Goal: Task Accomplishment & Management: Complete application form

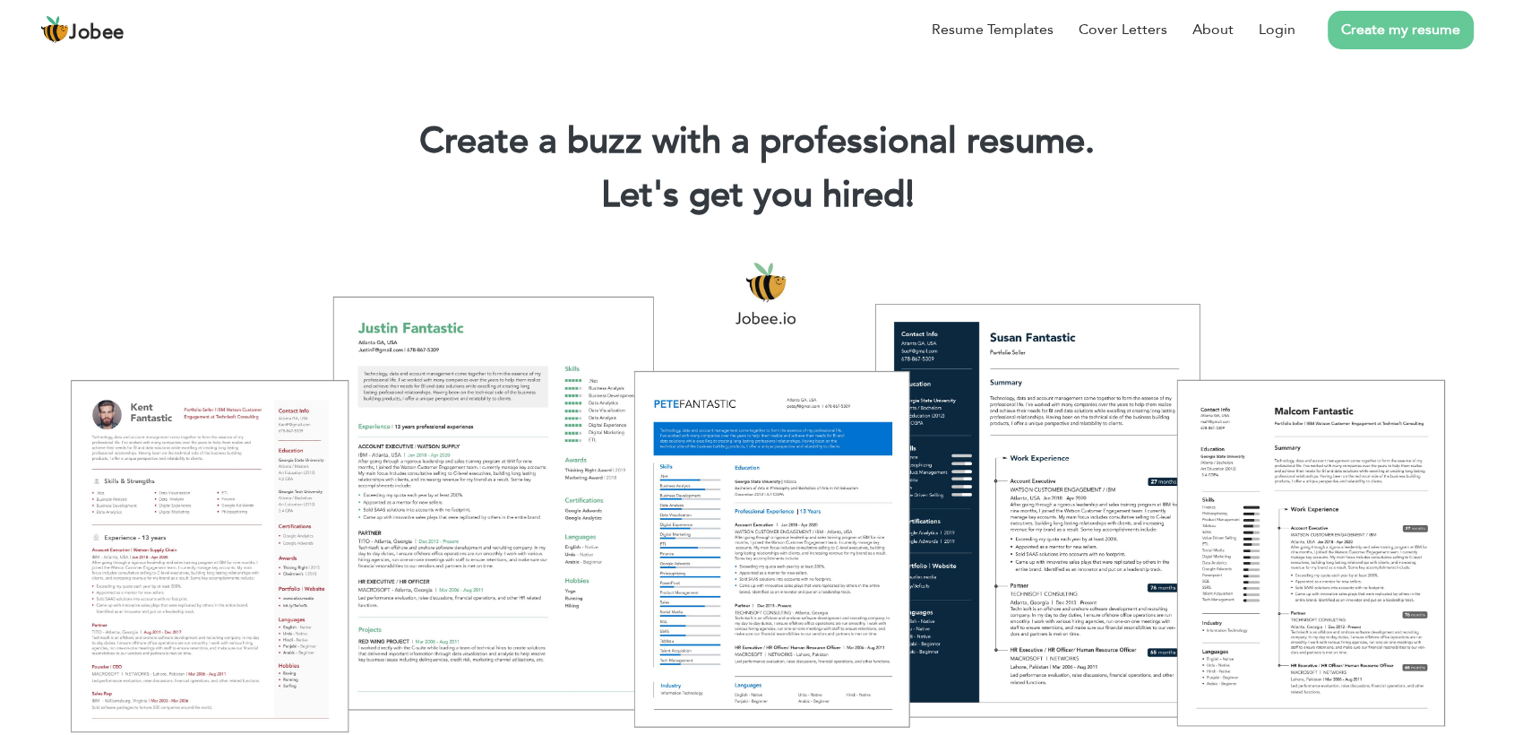
click at [1385, 35] on link "Create my resume" at bounding box center [1401, 30] width 146 height 39
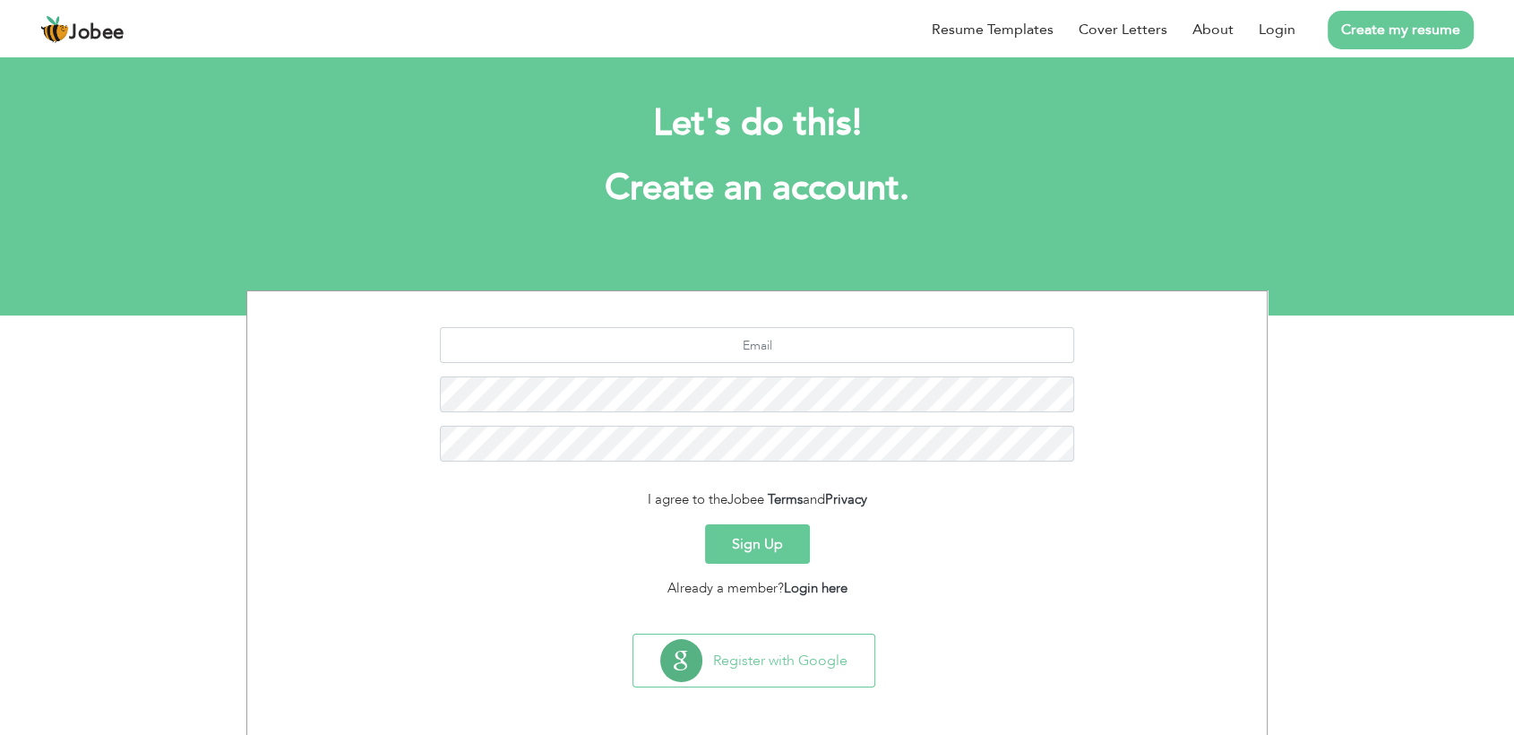
scroll to position [8, 0]
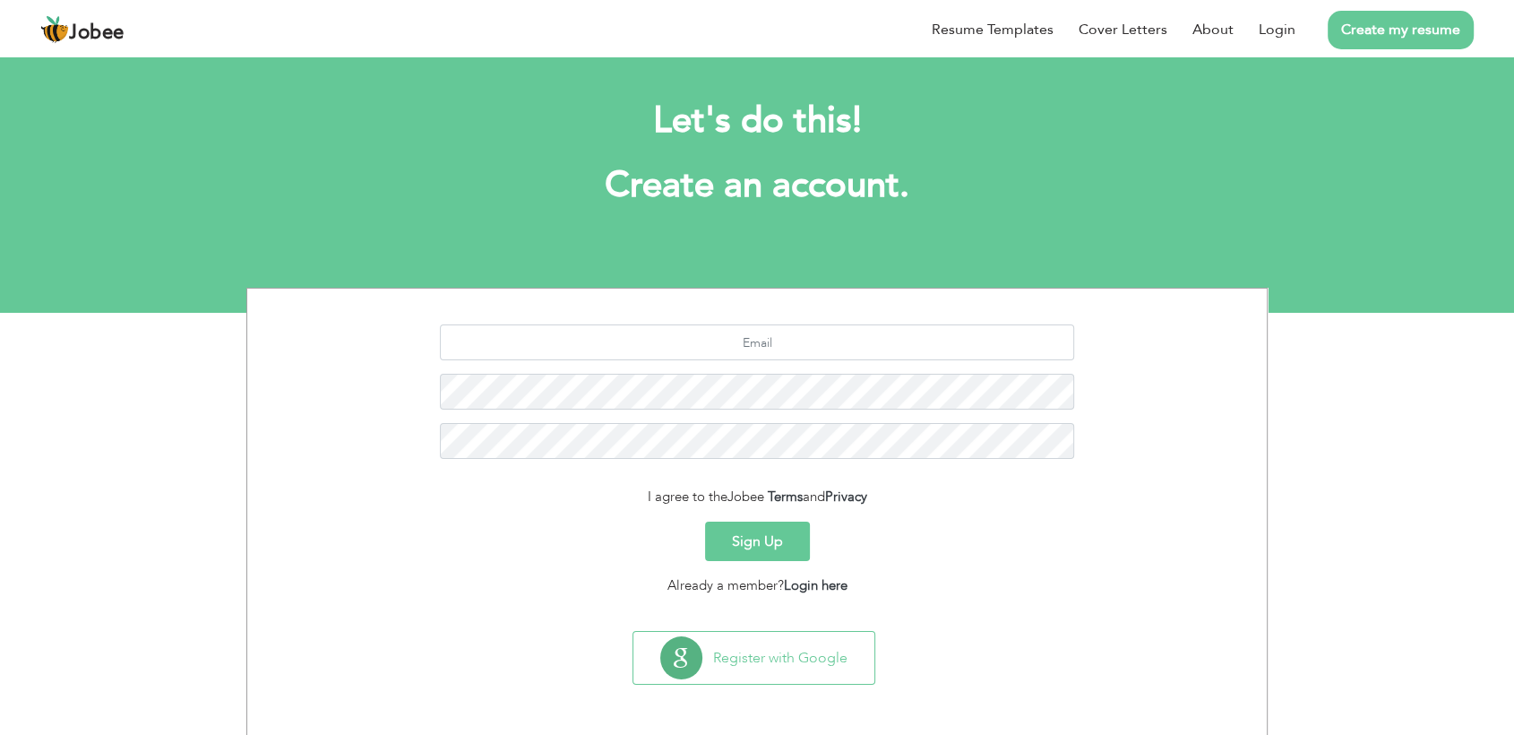
click at [772, 536] on button "Sign Up" at bounding box center [757, 540] width 105 height 39
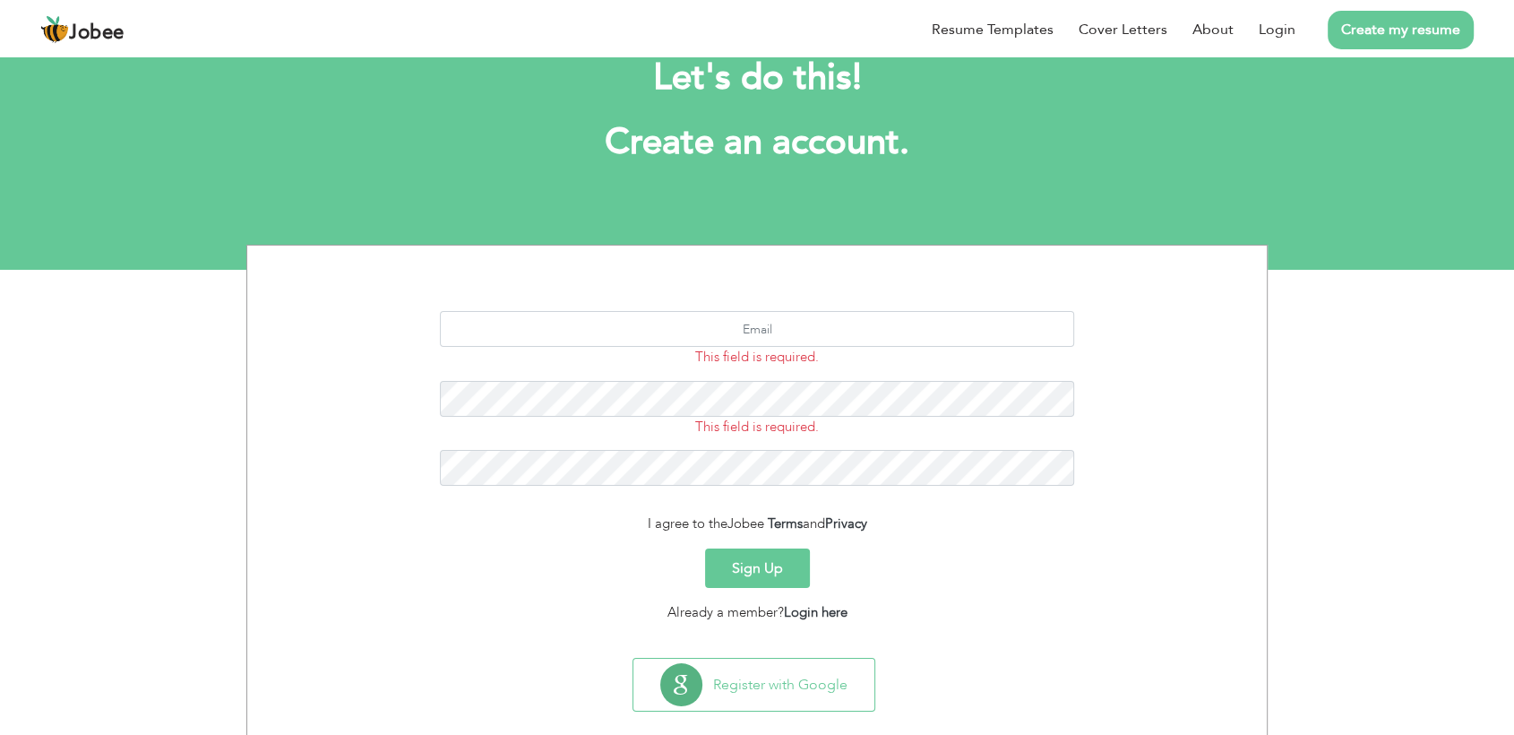
scroll to position [79, 0]
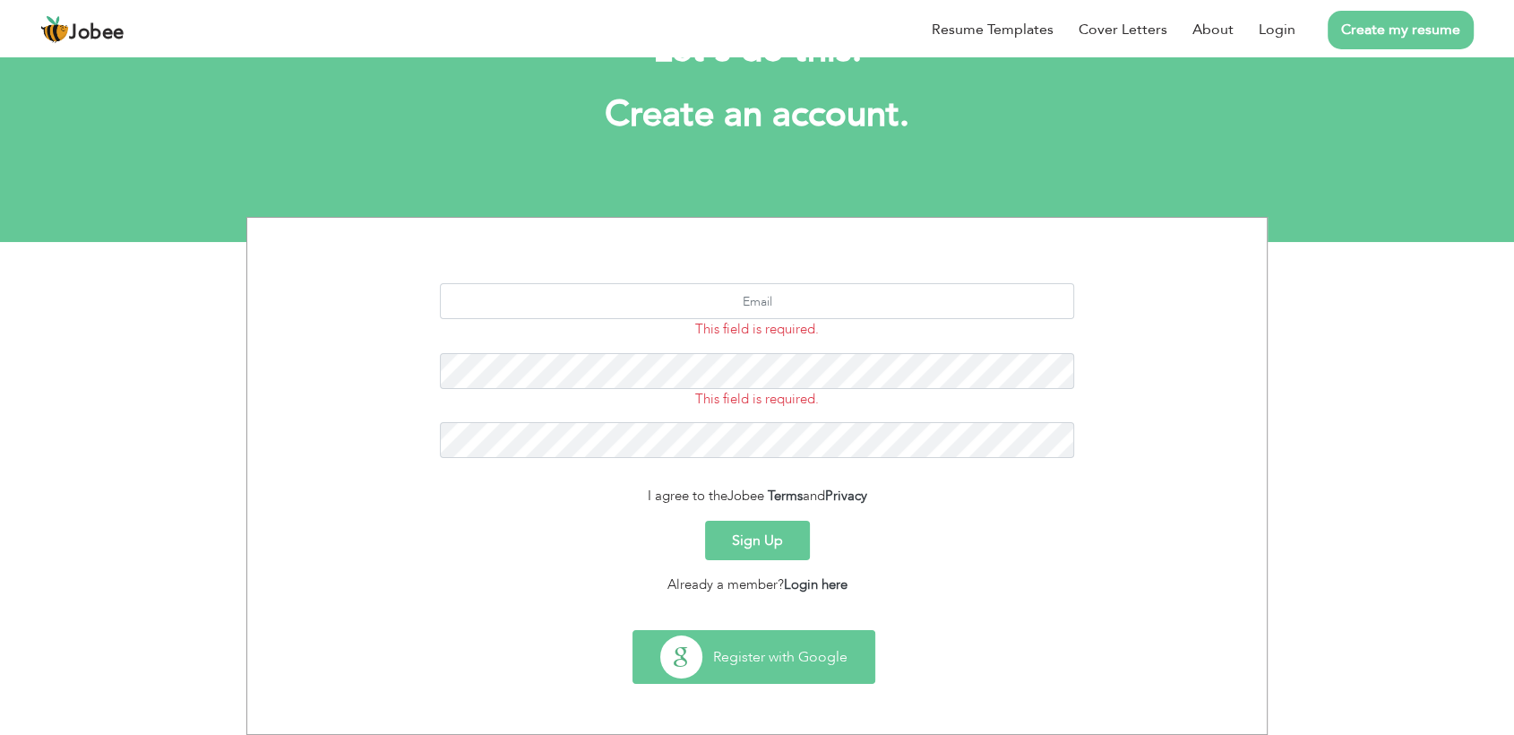
click at [770, 656] on button "Register with Google" at bounding box center [753, 657] width 241 height 52
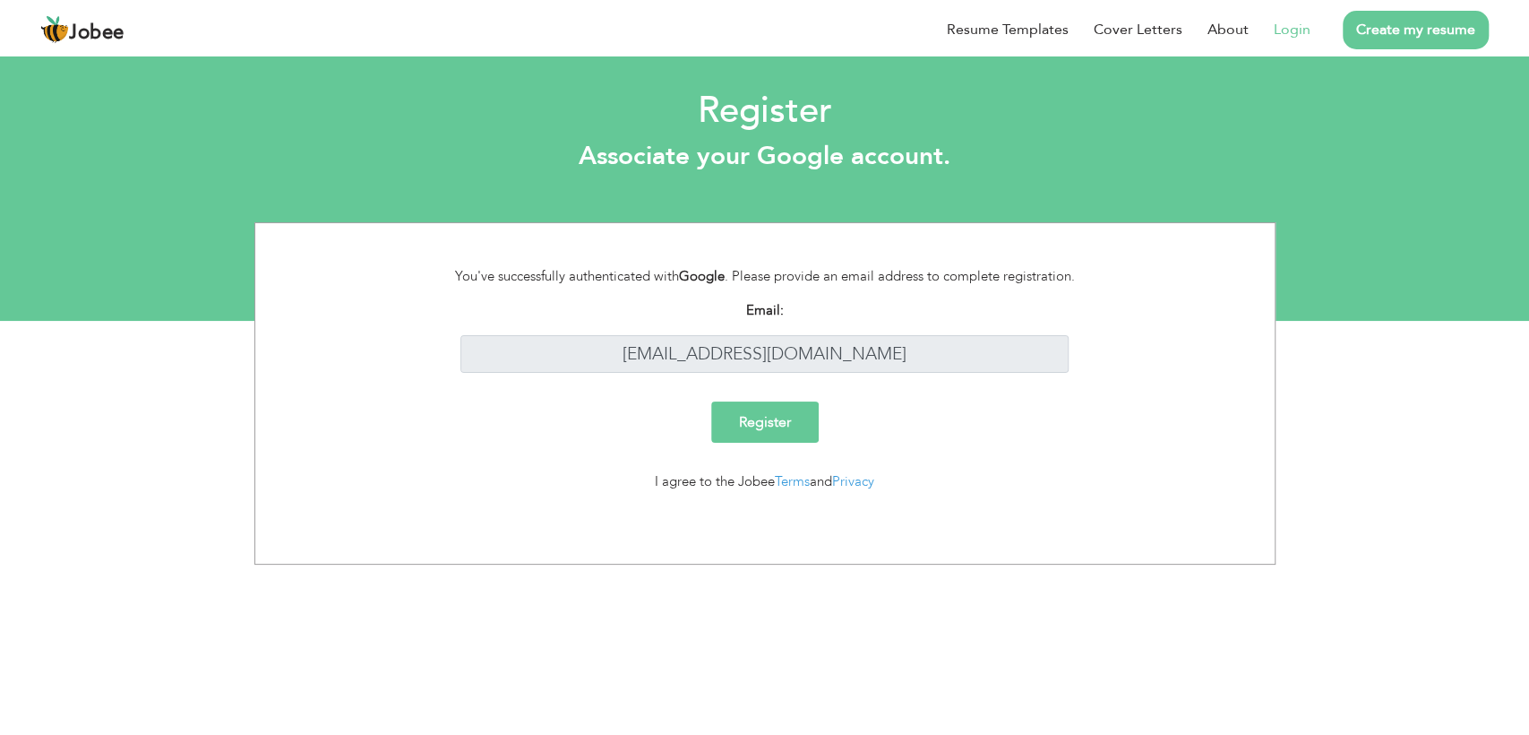
click at [773, 421] on input "Register" at bounding box center [765, 421] width 108 height 41
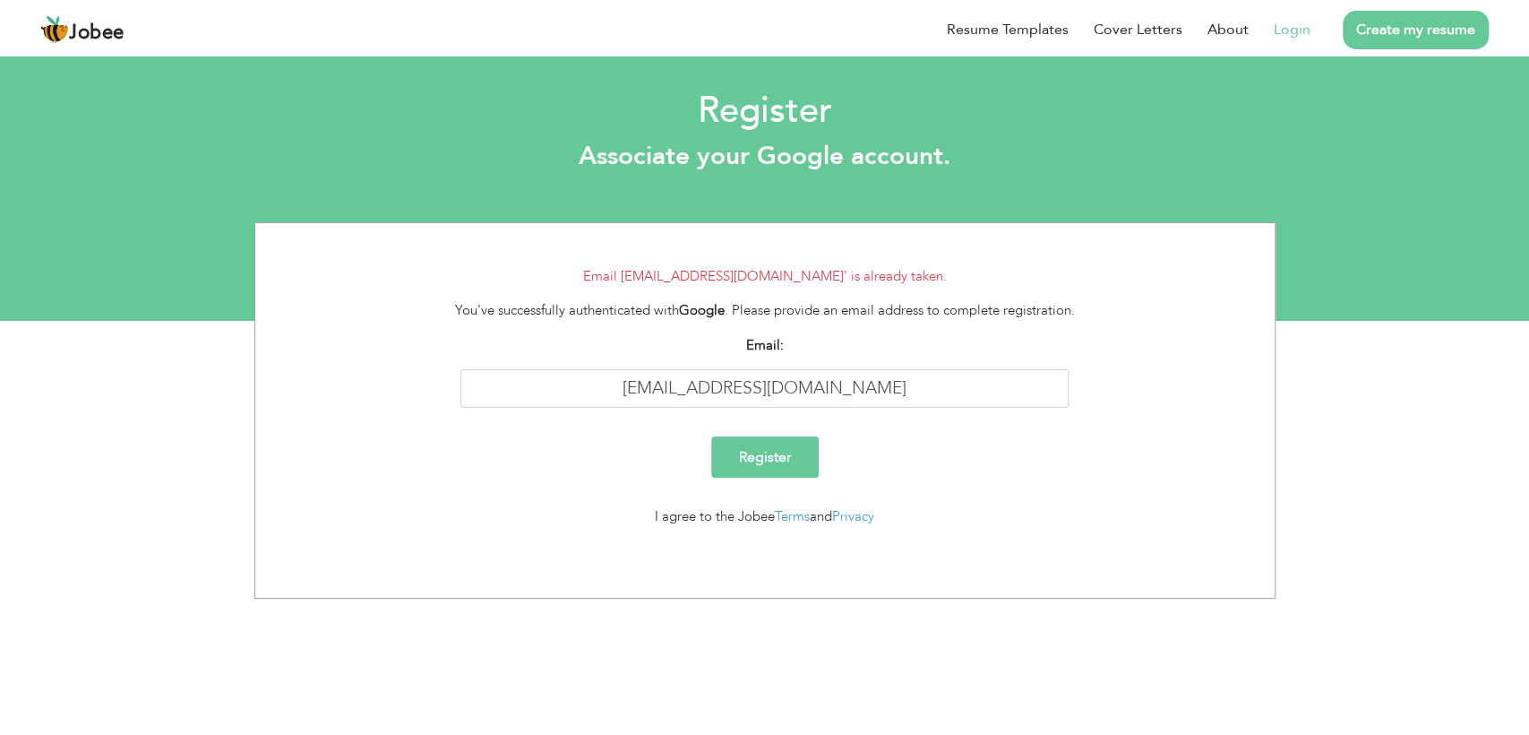
click at [1301, 26] on link "Login" at bounding box center [1292, 30] width 37 height 22
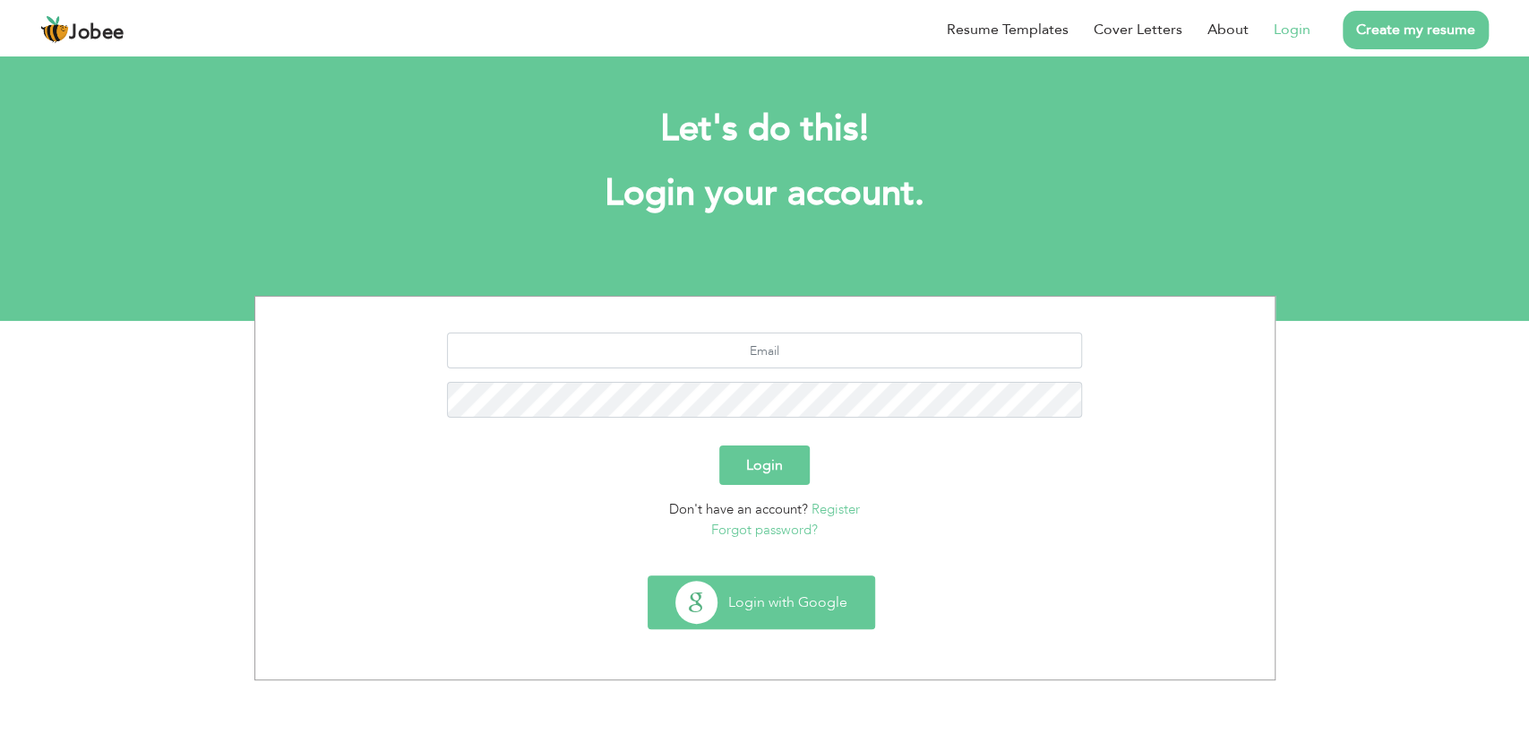
click at [837, 590] on button "Login with Google" at bounding box center [762, 602] width 226 height 52
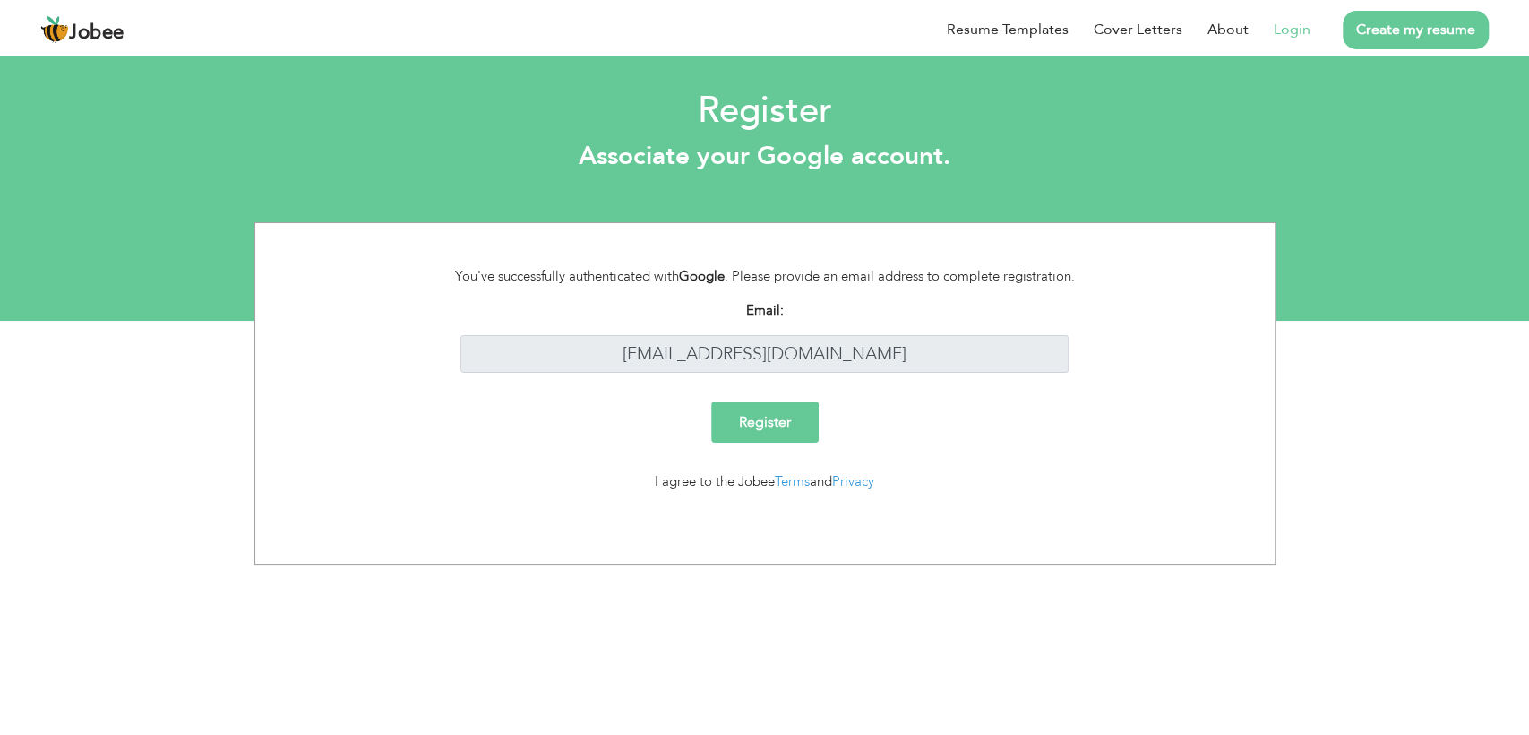
click at [788, 435] on input "Register" at bounding box center [765, 421] width 108 height 41
